Goal: Navigation & Orientation: Understand site structure

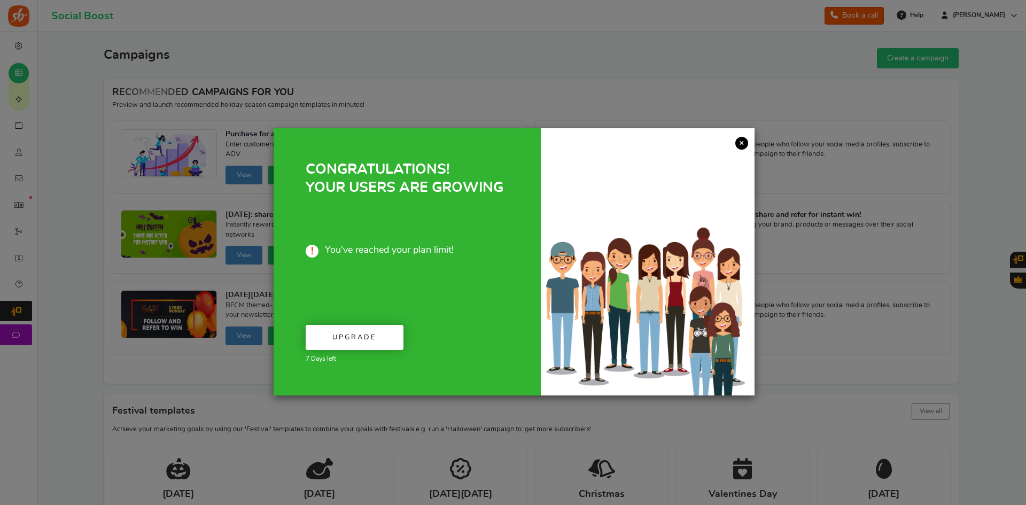
click at [747, 138] on div at bounding box center [648, 261] width 214 height 267
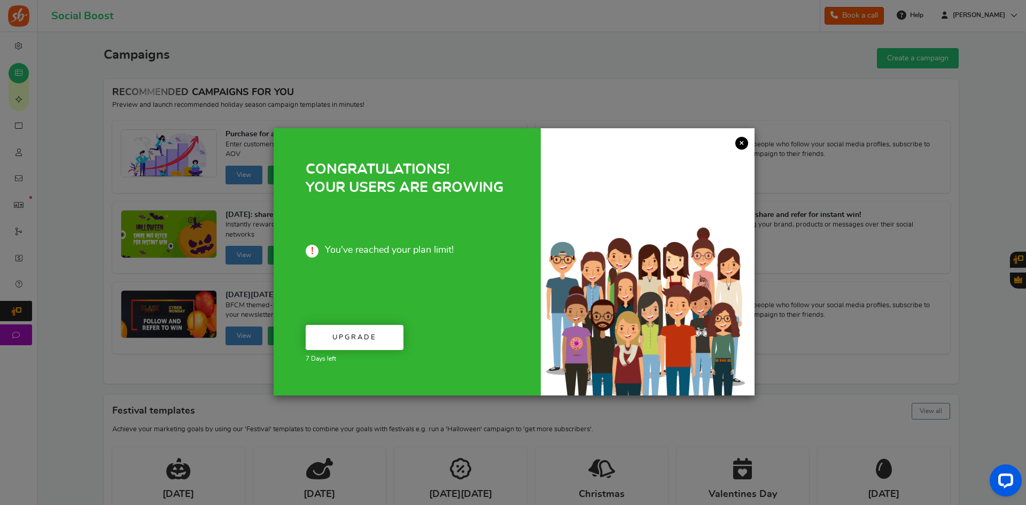
click at [741, 143] on link "×" at bounding box center [741, 143] width 13 height 13
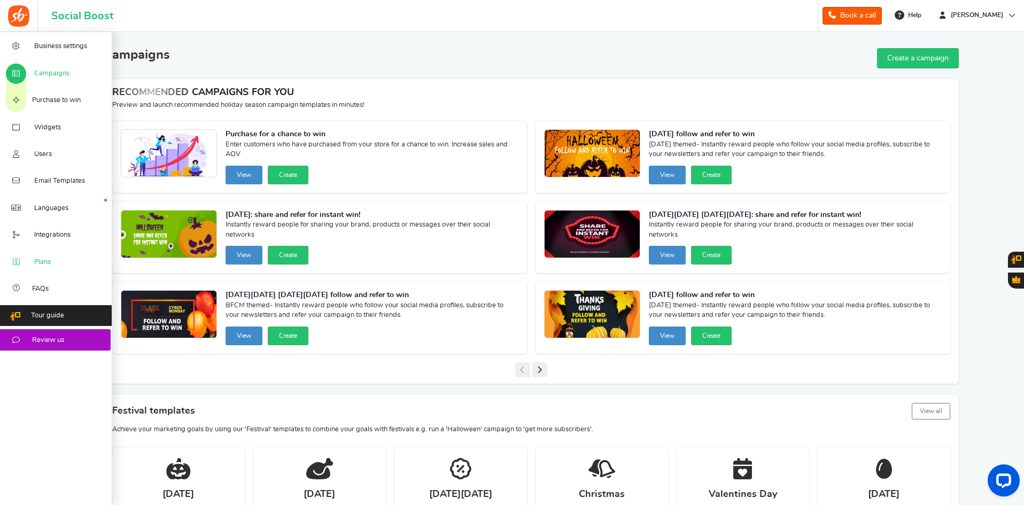
click at [67, 262] on link "Plans" at bounding box center [56, 261] width 112 height 27
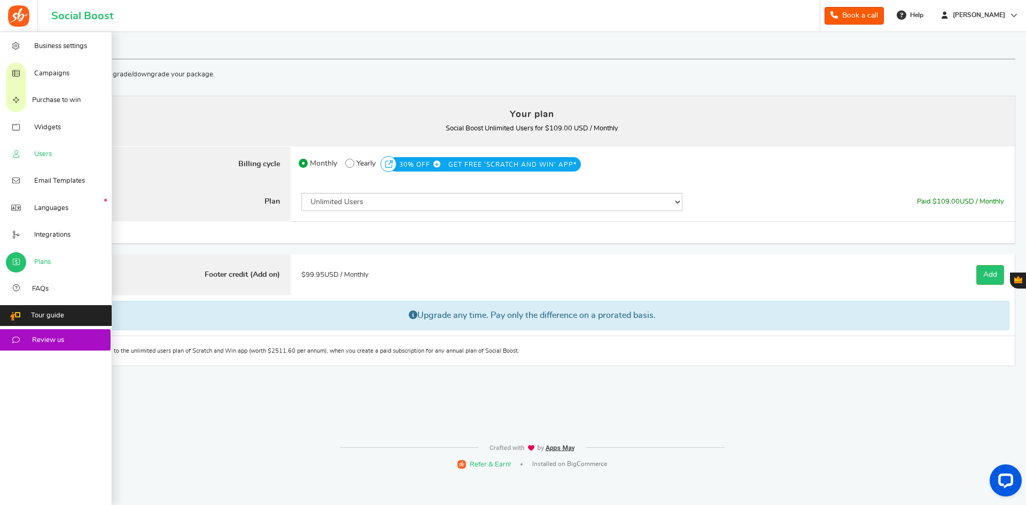
click at [50, 156] on span "Users" at bounding box center [43, 155] width 18 height 10
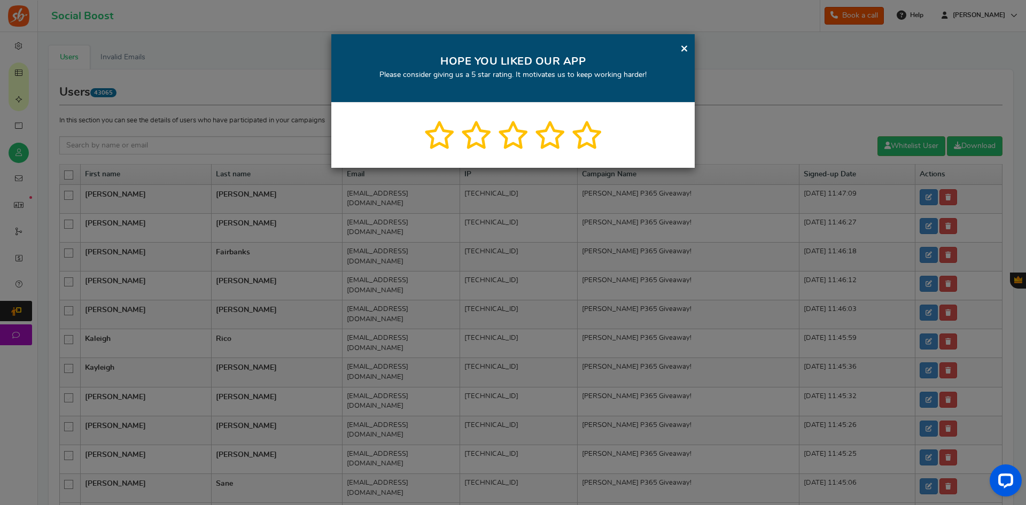
click at [679, 51] on div "× HOPE YOU LIKED OUR APP Please consider giving us a 5 star rating. It motivate…" at bounding box center [512, 68] width 363 height 68
click at [685, 52] on link "×" at bounding box center [684, 48] width 8 height 13
